Goal: Task Accomplishment & Management: Complete application form

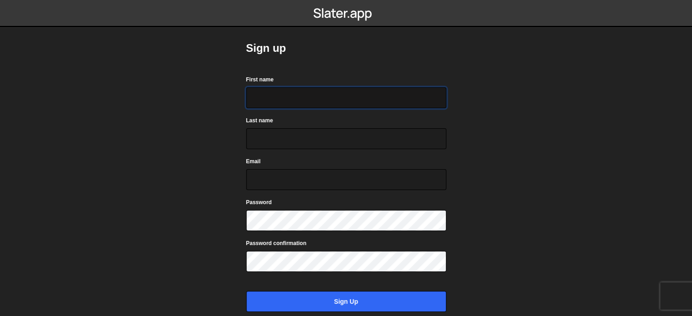
click at [298, 100] on input "First name" at bounding box center [346, 97] width 200 height 21
type input "Yasith"
type input "Wickramasinghe"
type input "email.yasith@gmail.com"
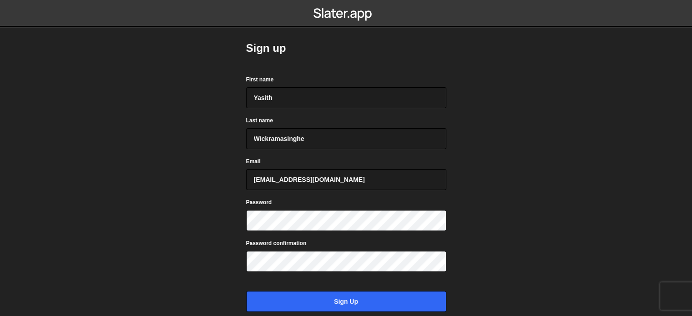
click at [546, 224] on body "Sign up First name Yasith Last name Wickramasinghe Email email.yasith@gmail.com…" at bounding box center [346, 158] width 692 height 316
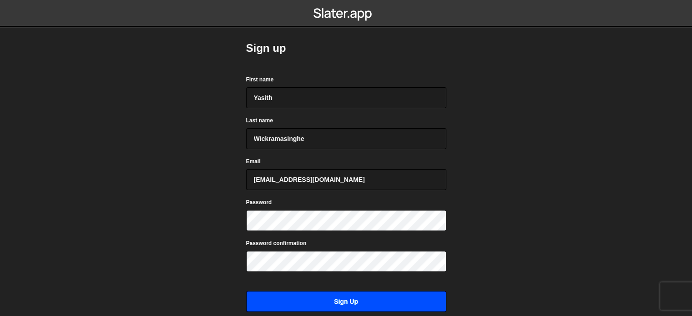
click at [364, 303] on input "Sign up" at bounding box center [346, 301] width 200 height 21
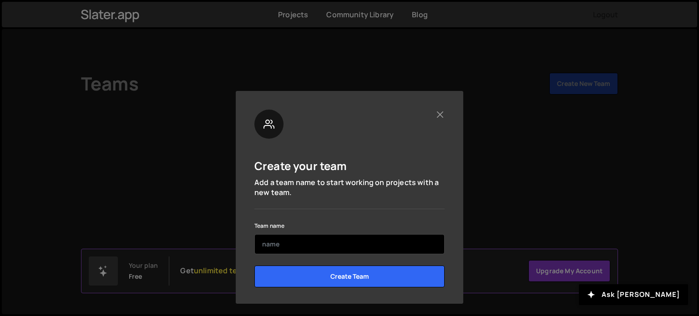
click at [330, 240] on input "text" at bounding box center [349, 244] width 190 height 20
